Goal: Information Seeking & Learning: Find specific fact

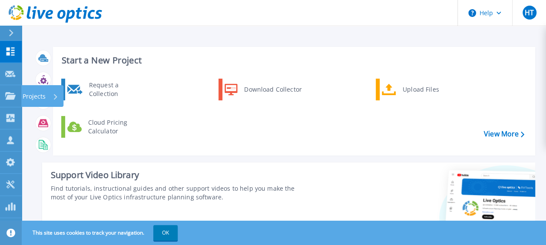
click at [53, 97] on div "Projects" at bounding box center [41, 96] width 36 height 23
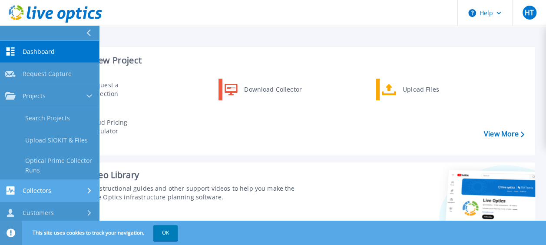
click at [81, 190] on div "Collectors" at bounding box center [49, 190] width 89 height 8
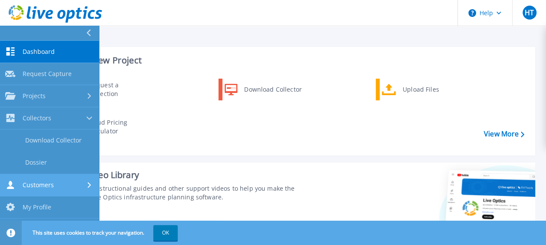
click at [77, 184] on div "Customers" at bounding box center [49, 185] width 89 height 8
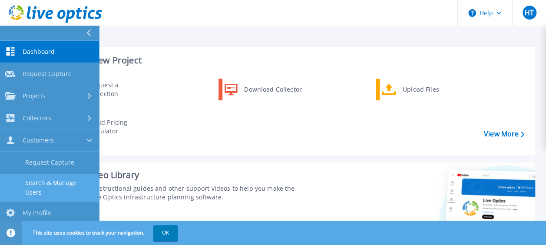
click at [60, 180] on link "Search & Manage Users" at bounding box center [49, 188] width 99 height 28
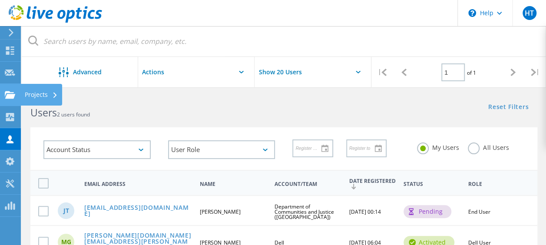
click at [49, 95] on div "Projects" at bounding box center [41, 95] width 33 height 6
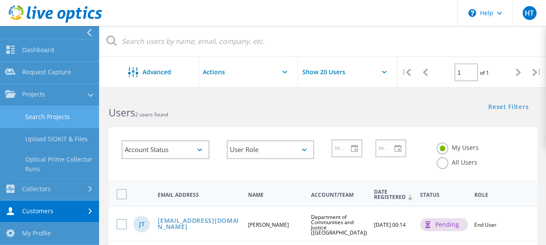
click at [58, 118] on link "Search Projects" at bounding box center [49, 117] width 99 height 22
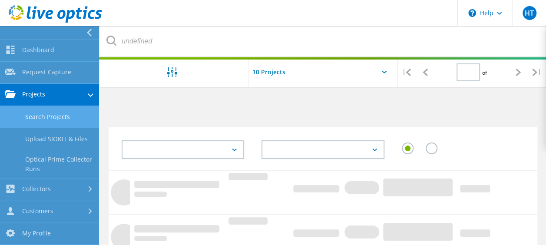
type input "1"
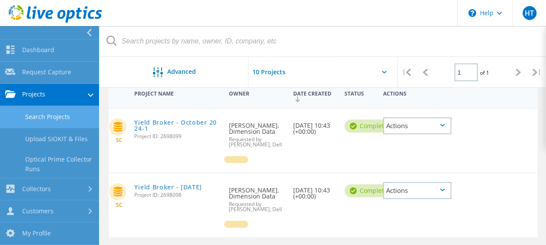
scroll to position [87, 0]
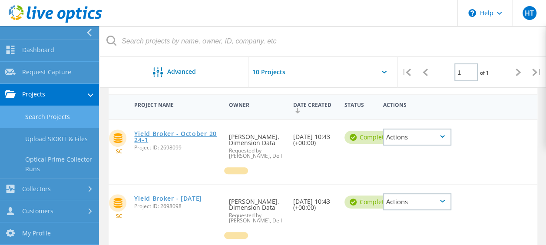
click at [195, 135] on link "Yield Broker - October 2024-1" at bounding box center [177, 137] width 86 height 12
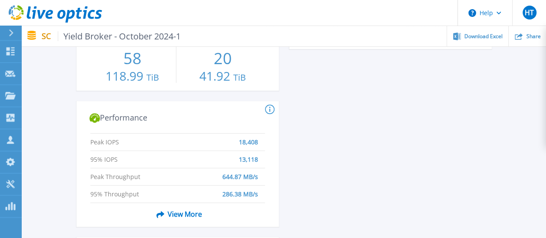
scroll to position [401, 0]
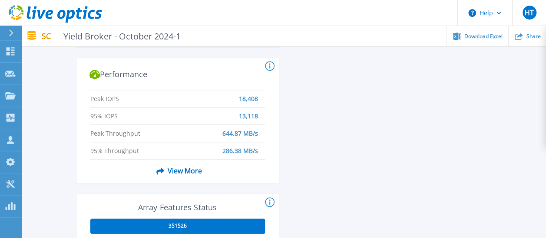
click at [184, 171] on span "View More" at bounding box center [177, 170] width 49 height 16
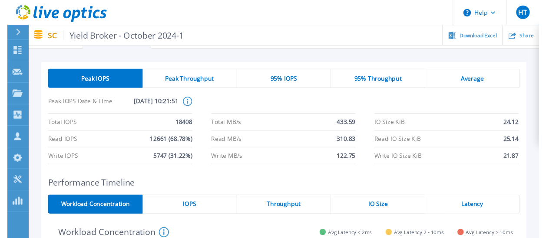
scroll to position [0, 0]
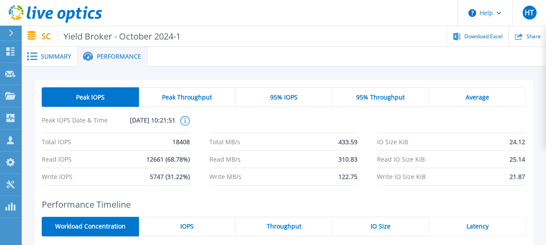
click at [59, 54] on span "Summary" at bounding box center [56, 56] width 30 height 6
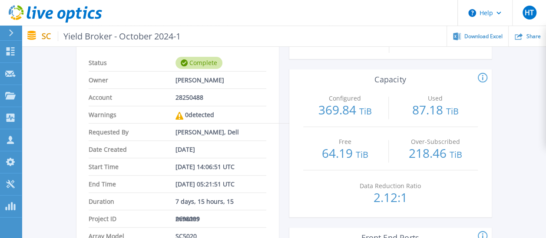
scroll to position [87, 0]
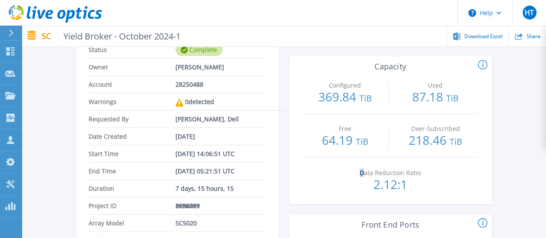
click at [362, 175] on p "Data Reduction Ratio" at bounding box center [389, 173] width 79 height 6
click at [360, 174] on p "Data Reduction Ratio" at bounding box center [389, 173] width 79 height 6
click at [412, 191] on div "Data Reduction Ratio 2.12:1" at bounding box center [390, 179] width 84 height 43
drag, startPoint x: 407, startPoint y: 189, endPoint x: 359, endPoint y: 174, distance: 50.7
click at [359, 174] on div "Data Reduction Ratio 2.12:1" at bounding box center [390, 179] width 84 height 43
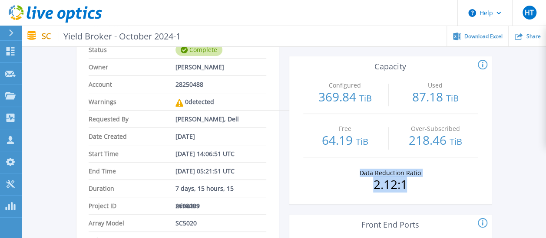
click at [359, 174] on p "Data Reduction Ratio" at bounding box center [389, 173] width 79 height 6
click at [361, 172] on p "Data Reduction Ratio" at bounding box center [389, 173] width 79 height 6
drag, startPoint x: 361, startPoint y: 172, endPoint x: 424, endPoint y: 172, distance: 62.5
click at [424, 172] on p "Data Reduction Ratio" at bounding box center [389, 173] width 79 height 6
copy p "Data Reduction Ratio"
